Goal: Transaction & Acquisition: Purchase product/service

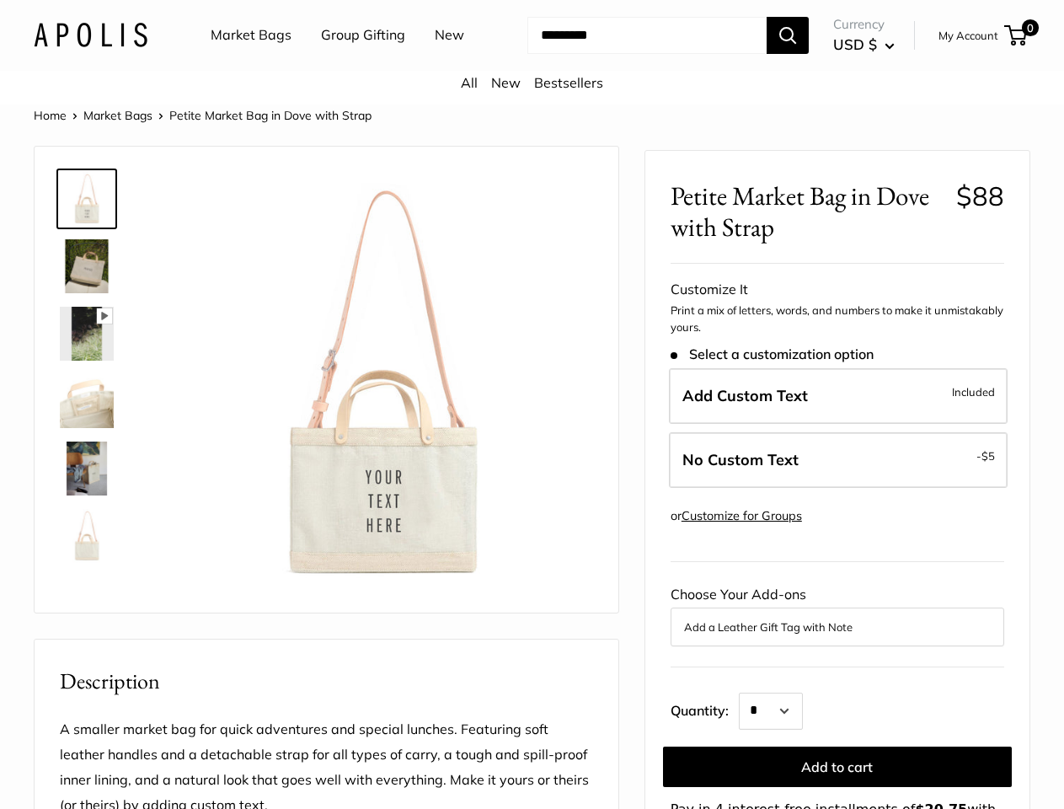
click at [532, 404] on img at bounding box center [381, 384] width 424 height 424
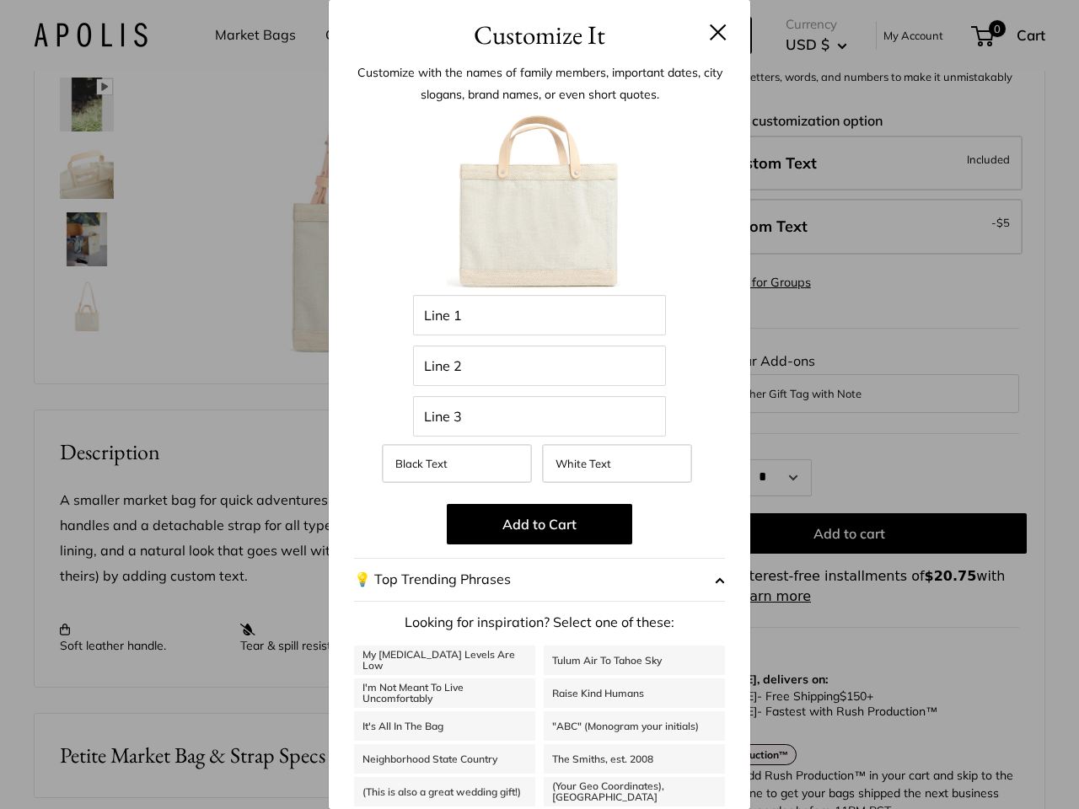
click at [532, 375] on img at bounding box center [385, 159] width 432 height 432
click at [532, 62] on div "Customize It Customize with the names of family members, important dates, city …" at bounding box center [539, 404] width 1079 height 809
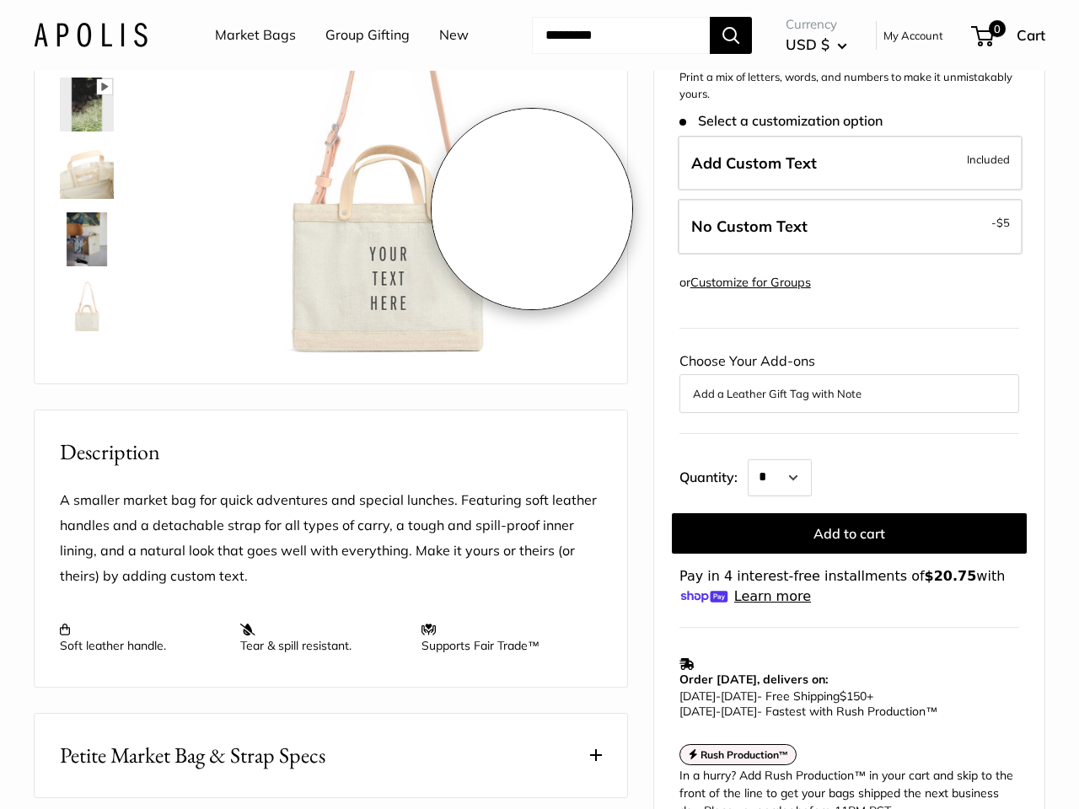
click at [348, 62] on ul "Market Bags Group Gifting New" at bounding box center [356, 35] width 283 height 54
click at [632, 54] on input "Search..." at bounding box center [621, 35] width 178 height 37
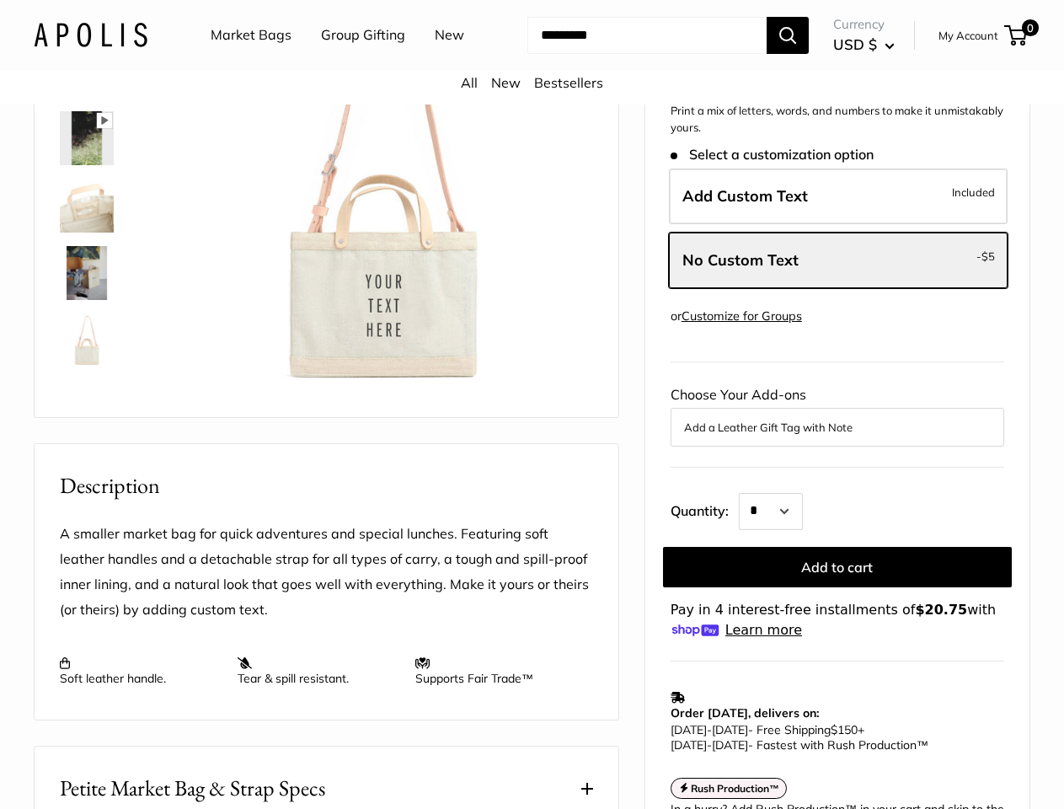
click at [532, 400] on div "Pause Play % buffered 00:00 Unmute Mute Exit fullscreen Enter fullscreen Play R…" at bounding box center [381, 188] width 424 height 424
click at [381, 400] on img at bounding box center [381, 188] width 424 height 424
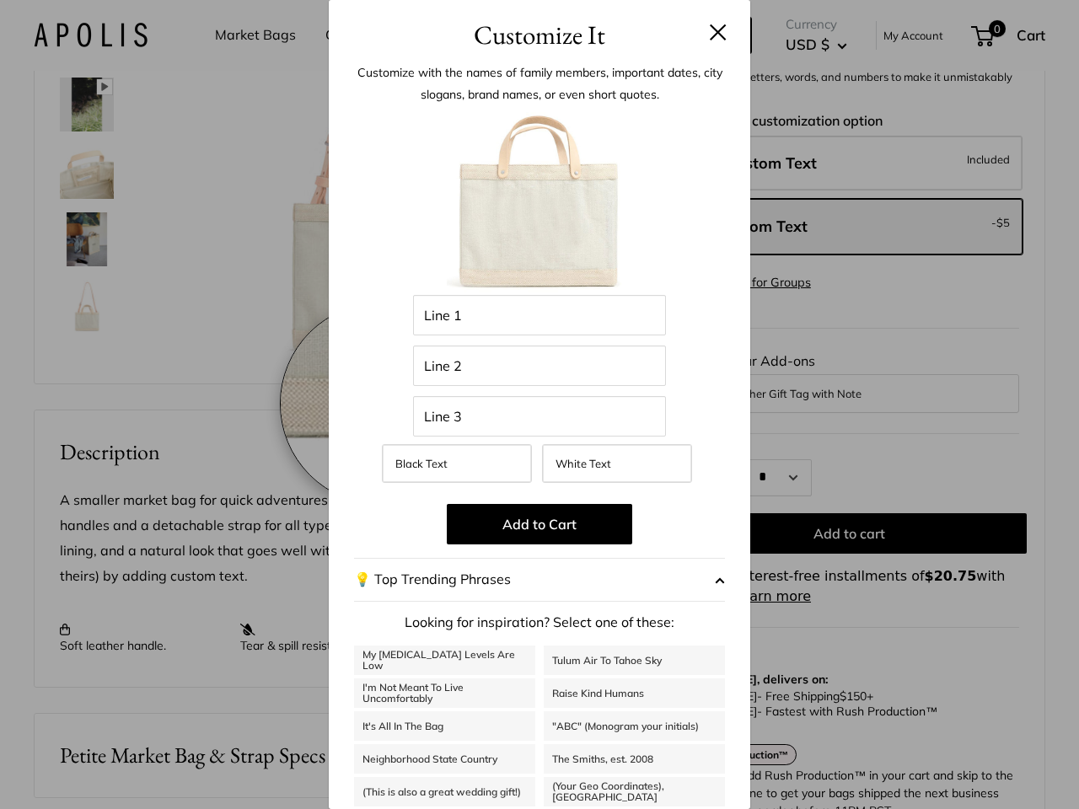
click at [381, 375] on img at bounding box center [385, 159] width 432 height 432
click at [1047, 404] on div "Customize It Customize with the names of family members, important dates, city …" at bounding box center [539, 404] width 1079 height 809
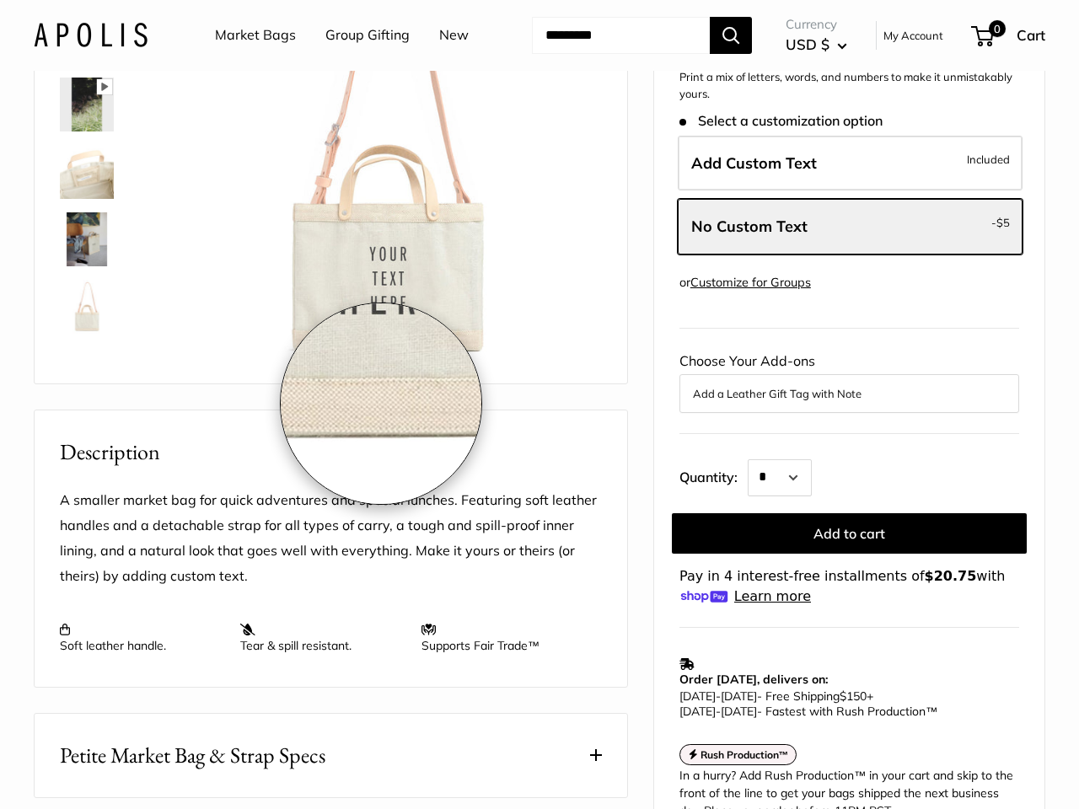
click at [1052, 627] on div "Home Market Bags Petite Market Bag in Dove with Strap Pause Play % buffered 00:…" at bounding box center [539, 569] width 1079 height 1389
